Goal: Information Seeking & Learning: Learn about a topic

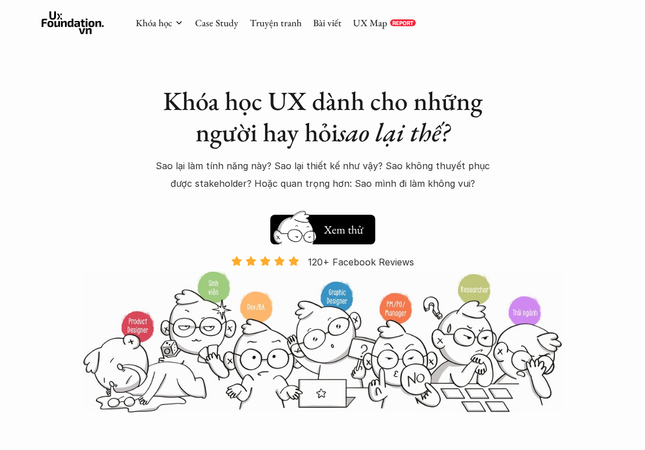
click at [276, 28] on link "Truyện tranh" at bounding box center [276, 23] width 52 height 13
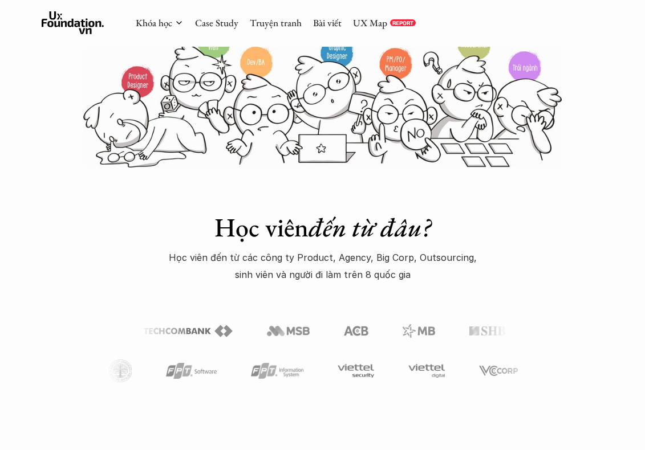
scroll to position [226, 0]
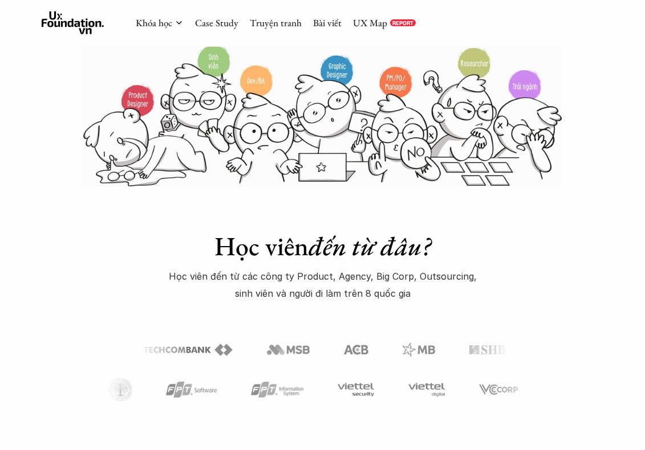
click at [274, 25] on link "Truyện tranh" at bounding box center [276, 23] width 52 height 13
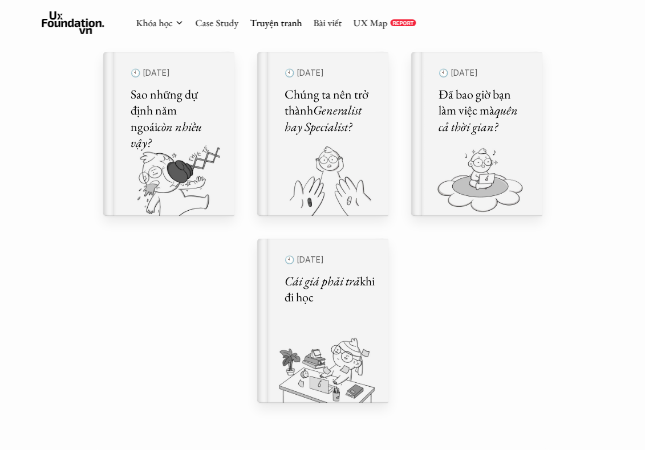
scroll to position [500, 0]
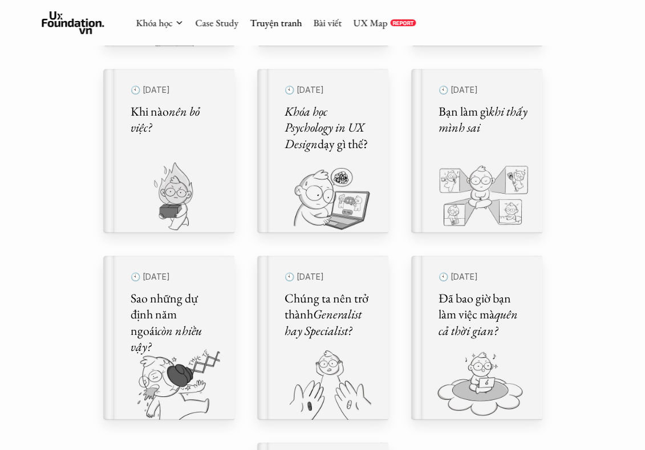
click at [498, 345] on div "🕙 [DATE] Đã bao giờ bạn làm việc mà quên cả thời gian?" at bounding box center [483, 338] width 90 height 137
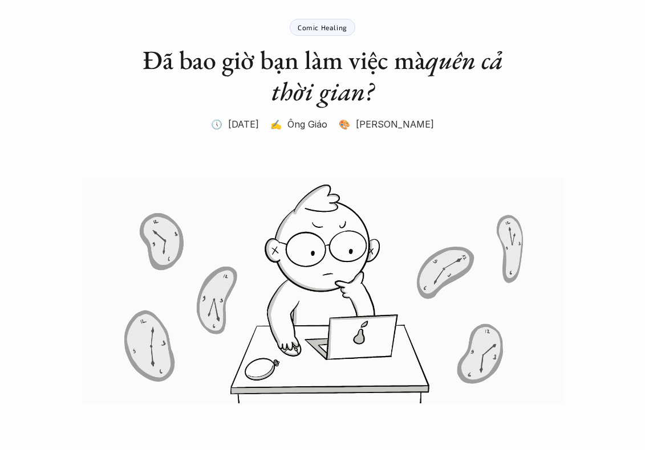
scroll to position [68, 0]
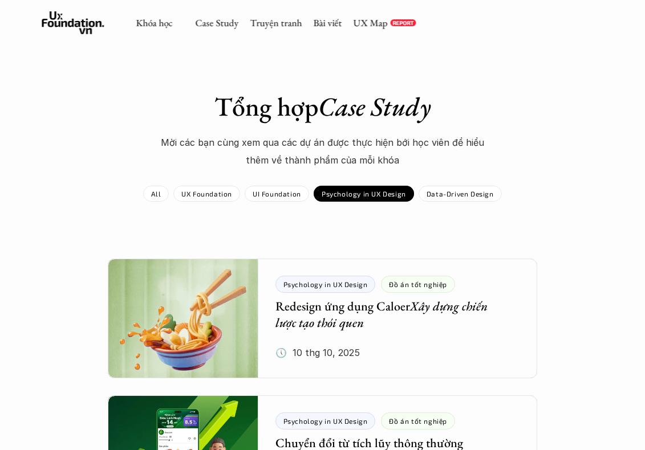
scroll to position [437, 0]
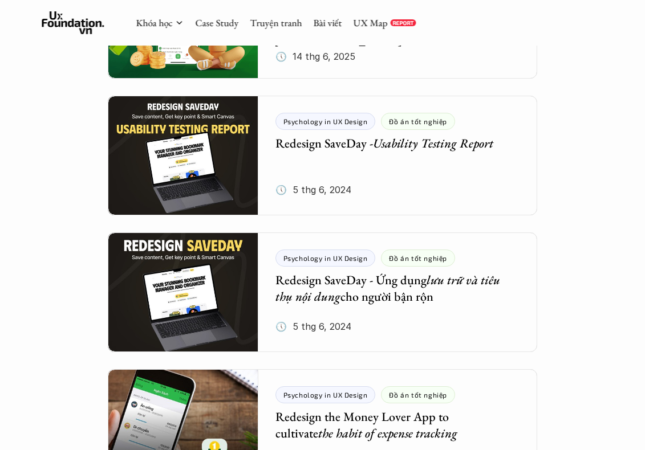
click at [378, 17] on link "UX Map" at bounding box center [370, 23] width 34 height 13
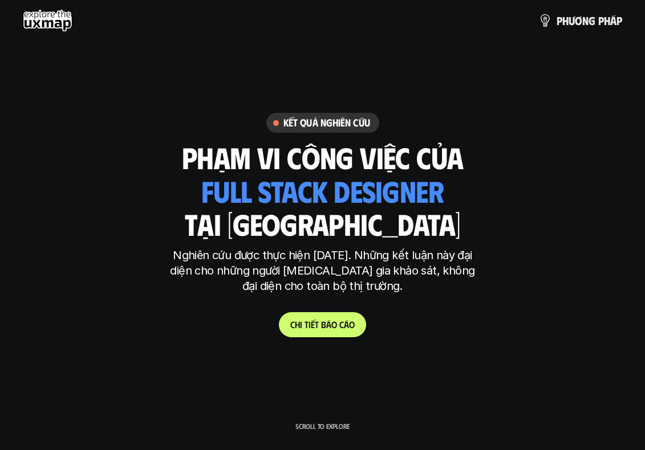
click at [560, 2] on div "p h ư ơ n g p h á p" at bounding box center [322, 20] width 645 height 41
